Goal: Task Accomplishment & Management: Manage account settings

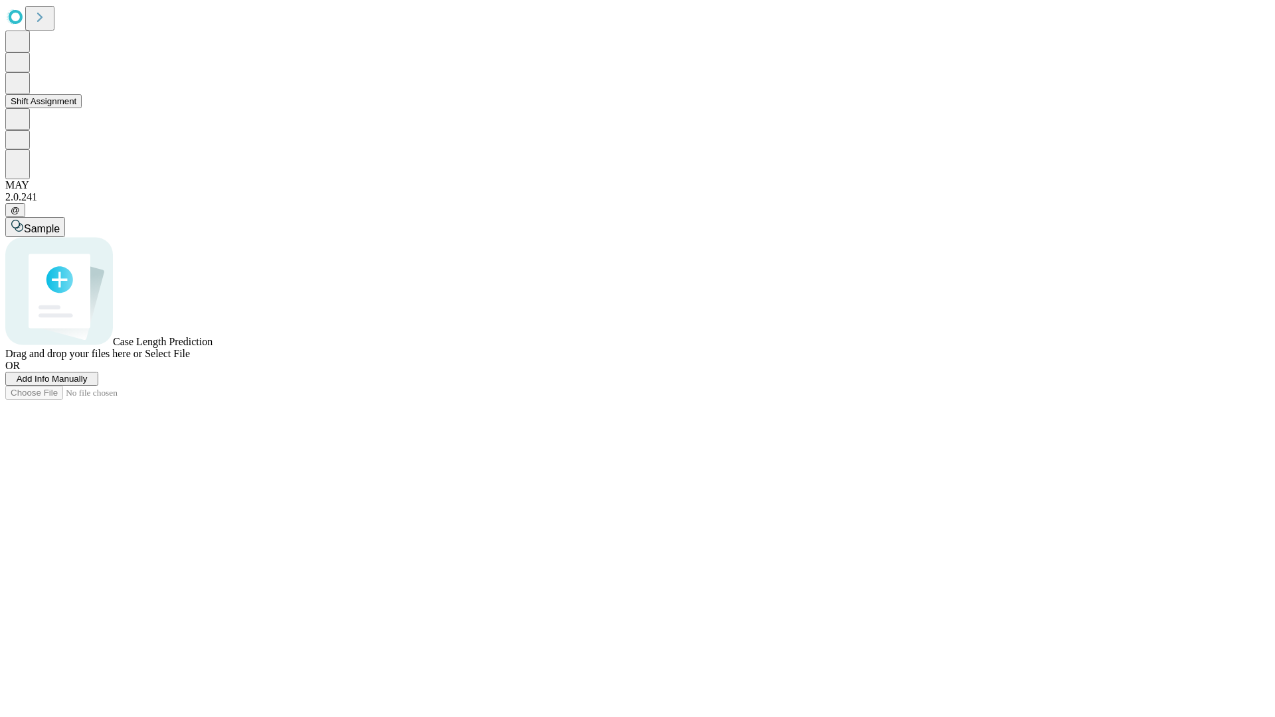
click at [82, 108] on button "Shift Assignment" at bounding box center [43, 101] width 76 height 14
